Goal: Go to known website: Access a specific website the user already knows

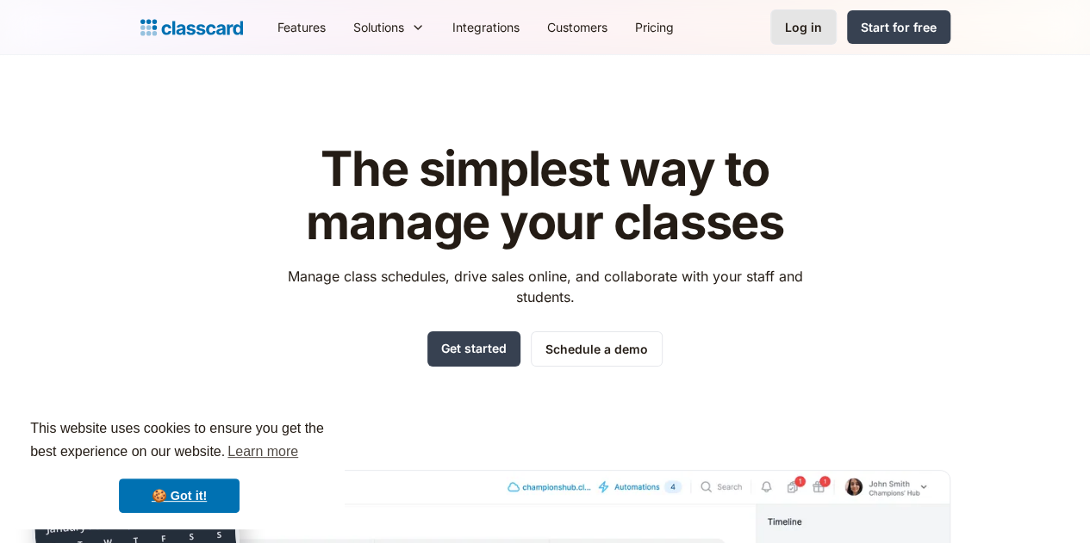
click at [822, 29] on div "Log in" at bounding box center [803, 27] width 37 height 18
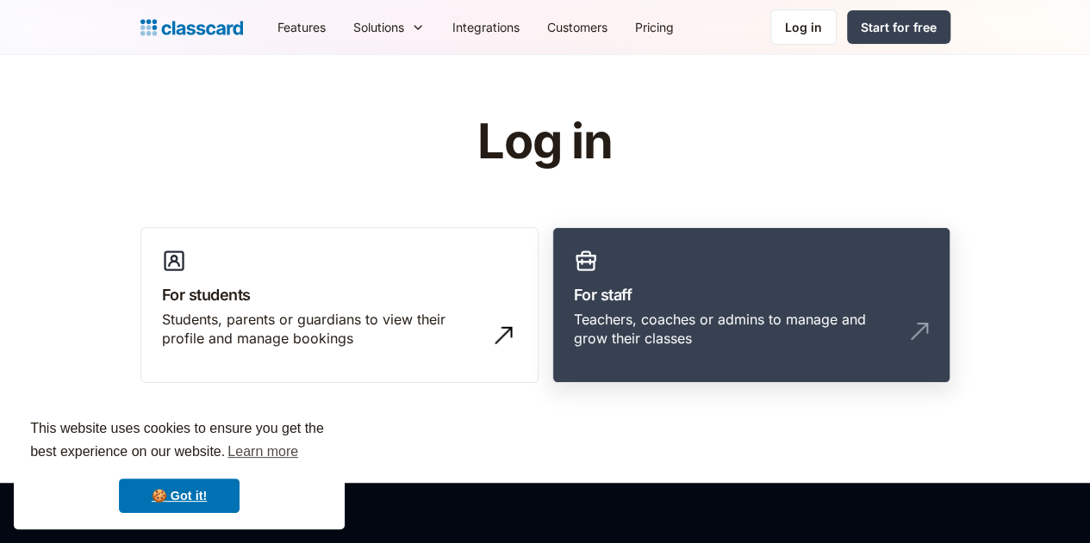
click at [663, 302] on h3 "For staff" at bounding box center [751, 294] width 355 height 23
